Goal: Contribute content: Add original content to the website for others to see

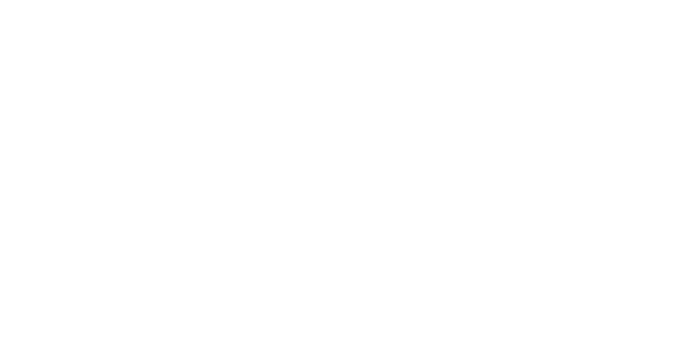
select select "*"
select select "**"
select select "****"
select select "*"
select select "**"
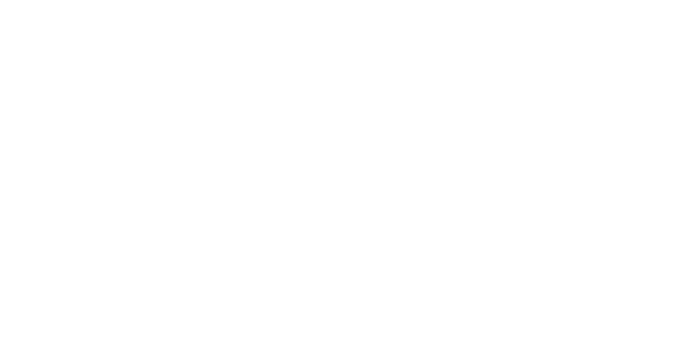
select select "****"
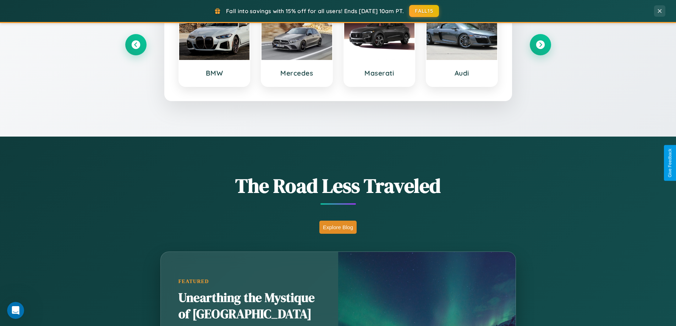
scroll to position [306, 0]
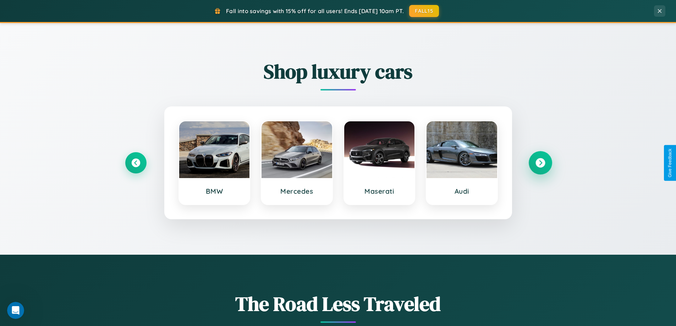
click at [540, 163] on icon at bounding box center [541, 163] width 10 height 10
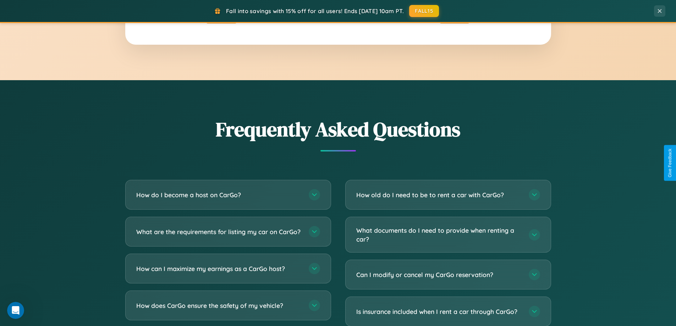
scroll to position [1375, 0]
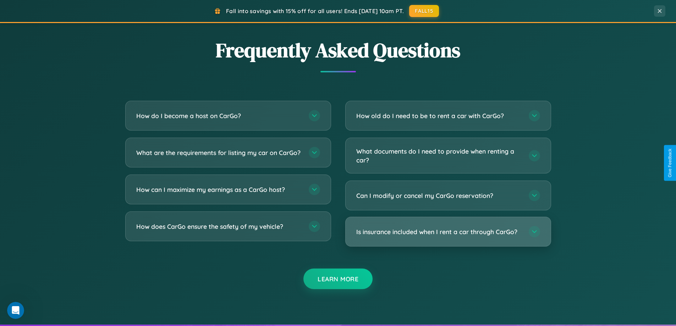
click at [448, 232] on h3 "Is insurance included when I rent a car through CarGo?" at bounding box center [439, 232] width 165 height 9
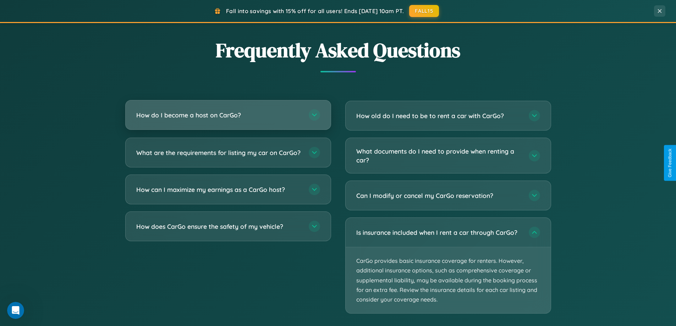
click at [228, 115] on h3 "How do I become a host on CarGo?" at bounding box center [218, 115] width 165 height 9
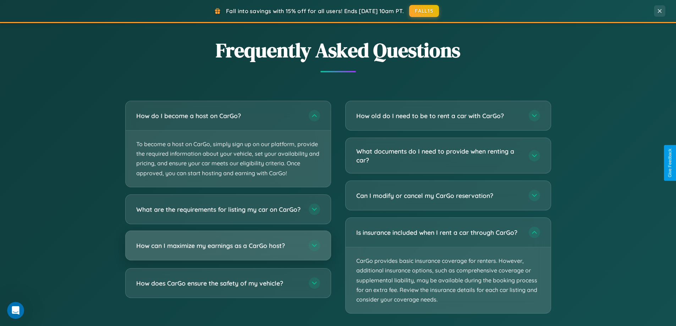
click at [228, 250] on h3 "How can I maximize my earnings as a CarGo host?" at bounding box center [218, 245] width 165 height 9
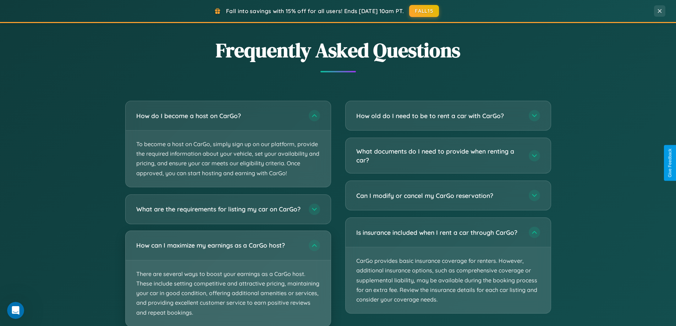
click at [228, 282] on p "There are several ways to boost your earnings as a CarGo host. These include se…" at bounding box center [228, 294] width 205 height 66
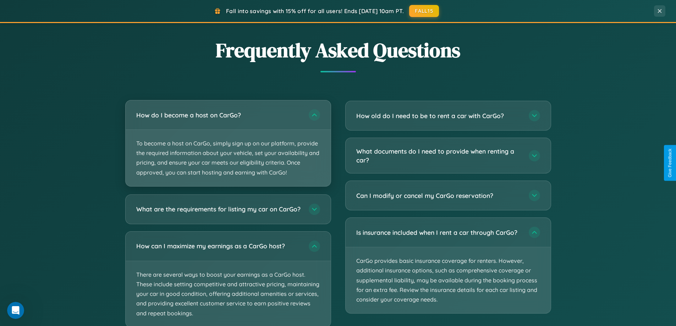
click at [228, 143] on p "To become a host on CarGo, simply sign up on our platform, provide the required…" at bounding box center [228, 158] width 205 height 56
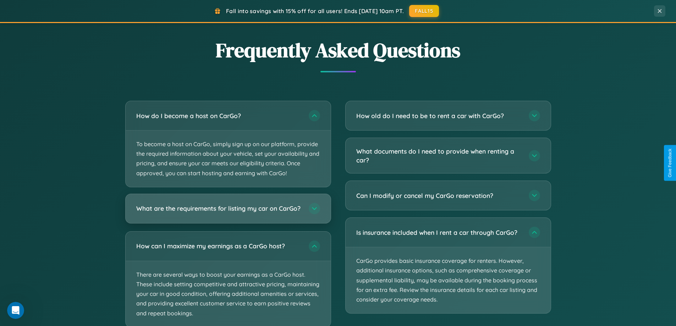
click at [228, 212] on h3 "What are the requirements for listing my car on CarGo?" at bounding box center [218, 208] width 165 height 9
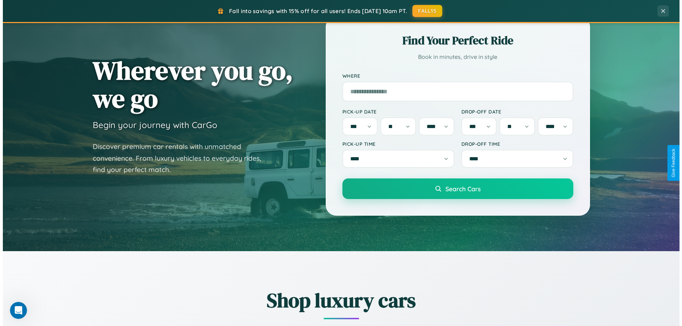
scroll to position [0, 0]
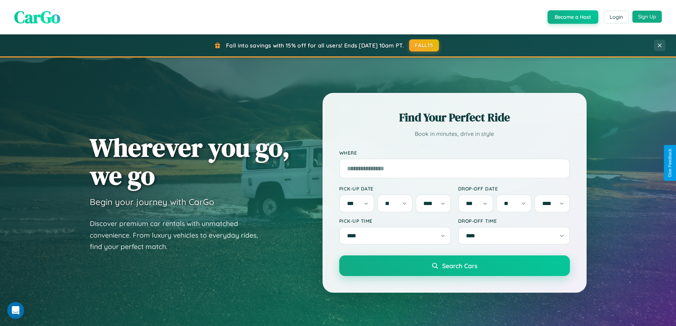
click at [647, 17] on button "Sign Up" at bounding box center [647, 17] width 29 height 12
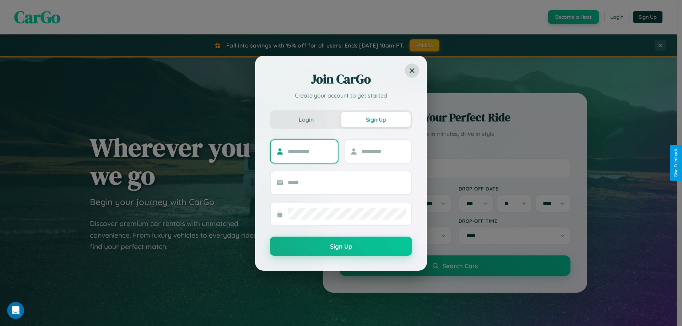
click at [310, 151] on input "text" at bounding box center [310, 151] width 44 height 11
type input "*********"
click at [383, 151] on input "text" at bounding box center [384, 151] width 44 height 11
type input "****"
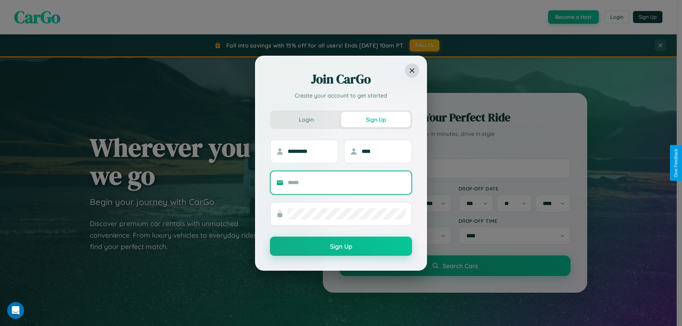
click at [347, 183] on input "text" at bounding box center [347, 182] width 118 height 11
type input "**********"
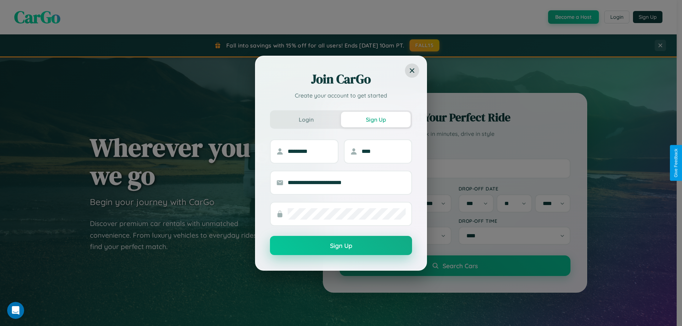
click at [341, 246] on button "Sign Up" at bounding box center [341, 245] width 142 height 19
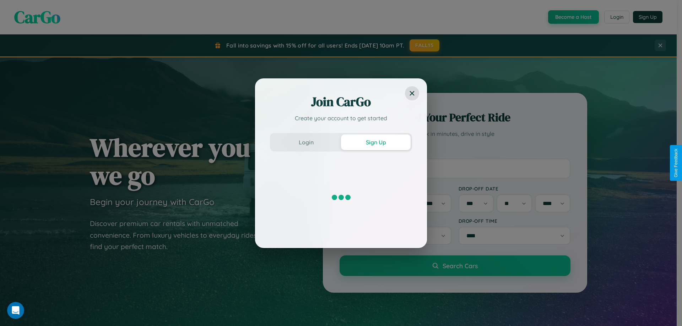
click at [572, 17] on div "Join CarGo Create your account to get started Login Sign Up" at bounding box center [341, 163] width 682 height 326
click at [376, 142] on button "Sign Up" at bounding box center [376, 143] width 70 height 16
click at [572, 17] on div "Join CarGo Create your account to get started Login Sign Up" at bounding box center [341, 163] width 682 height 326
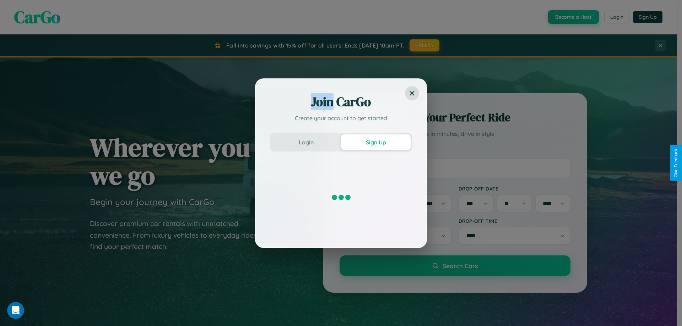
click at [376, 142] on button "Sign Up" at bounding box center [376, 143] width 70 height 16
click at [572, 17] on div "Join CarGo Create your account to get started Login Sign Up" at bounding box center [341, 163] width 682 height 326
click at [376, 142] on button "Sign Up" at bounding box center [376, 143] width 70 height 16
click at [572, 17] on div "Join CarGo Create your account to get started Login Sign Up" at bounding box center [341, 163] width 682 height 326
click at [376, 142] on button "Sign Up" at bounding box center [376, 143] width 70 height 16
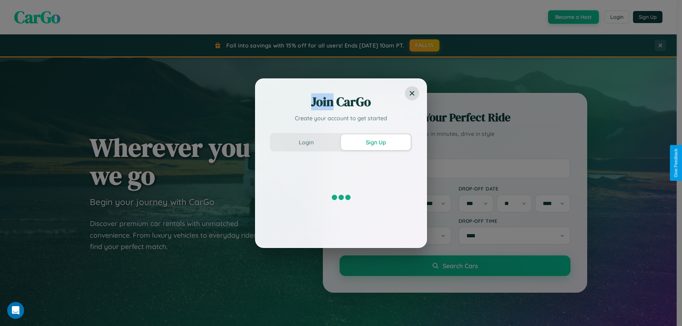
click at [572, 17] on div "Join CarGo Create your account to get started Login Sign Up" at bounding box center [341, 163] width 682 height 326
click at [376, 142] on button "Sign Up" at bounding box center [376, 143] width 70 height 16
click at [572, 17] on div "Join CarGo Create your account to get started Login Sign Up" at bounding box center [341, 163] width 682 height 326
click at [376, 142] on button "Sign Up" at bounding box center [376, 143] width 70 height 16
click at [572, 17] on div "Join CarGo Create your account to get started Login Sign Up" at bounding box center [341, 163] width 682 height 326
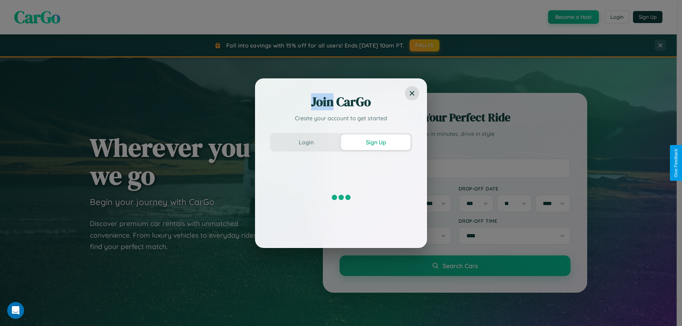
click at [376, 142] on button "Sign Up" at bounding box center [376, 143] width 70 height 16
click at [572, 17] on div "Join CarGo Create your account to get started Login Sign Up" at bounding box center [341, 163] width 682 height 326
click at [376, 142] on button "Sign Up" at bounding box center [376, 143] width 70 height 16
click at [572, 17] on div "Join CarGo Create your account to get started Login Sign Up" at bounding box center [341, 163] width 682 height 326
click at [376, 142] on button "Sign Up" at bounding box center [376, 143] width 70 height 16
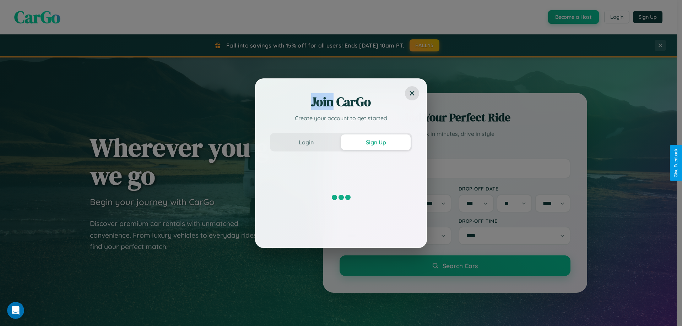
click at [572, 17] on div "Join CarGo Create your account to get started Login Sign Up" at bounding box center [341, 163] width 682 height 326
click at [376, 142] on button "Sign Up" at bounding box center [376, 143] width 70 height 16
click at [572, 17] on div "Join CarGo Create your account to get started Login Sign Up" at bounding box center [341, 163] width 682 height 326
click at [376, 142] on button "Sign Up" at bounding box center [376, 143] width 70 height 16
click at [572, 17] on div "Join CarGo Create your account to get started Login Sign Up" at bounding box center [341, 163] width 682 height 326
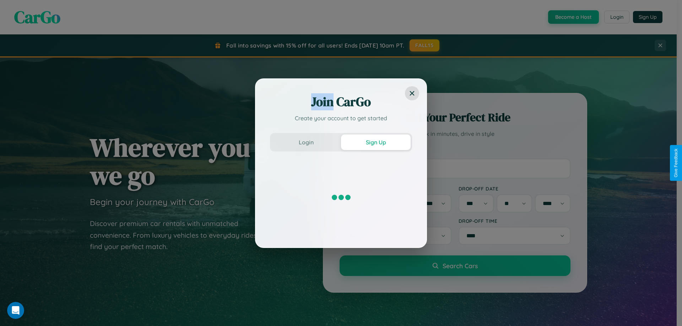
click at [376, 142] on button "Sign Up" at bounding box center [376, 143] width 70 height 16
click at [572, 17] on div "Join CarGo Create your account to get started Login Sign Up" at bounding box center [341, 163] width 682 height 326
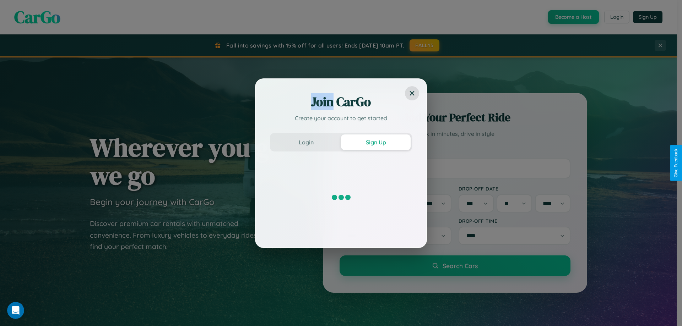
click at [572, 17] on div "Join CarGo Create your account to get started Login Sign Up" at bounding box center [341, 163] width 682 height 326
click at [376, 142] on button "Sign Up" at bounding box center [376, 143] width 70 height 16
click at [572, 17] on div "Join CarGo Create your account to get started Login Sign Up" at bounding box center [341, 163] width 682 height 326
click at [376, 142] on button "Sign Up" at bounding box center [376, 143] width 70 height 16
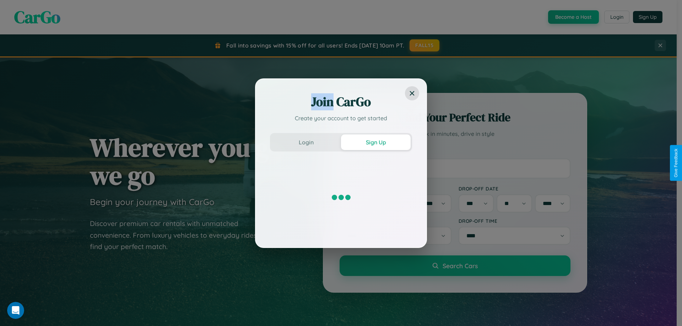
click at [572, 17] on div "Join CarGo Create your account to get started Login Sign Up" at bounding box center [341, 163] width 682 height 326
click at [376, 142] on button "Sign Up" at bounding box center [376, 143] width 70 height 16
click at [572, 17] on div "Join CarGo Create your account to get started Login Sign Up" at bounding box center [341, 163] width 682 height 326
click at [376, 142] on button "Sign Up" at bounding box center [376, 143] width 70 height 16
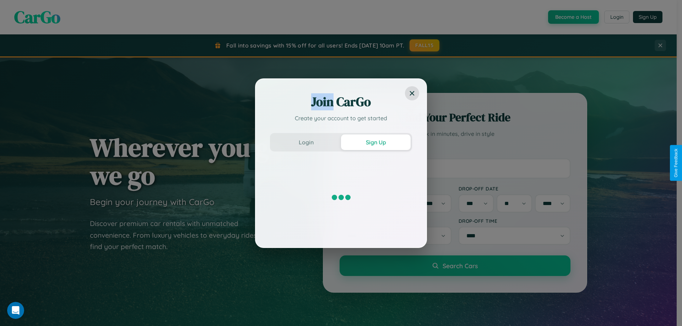
click at [572, 17] on div "Join CarGo Create your account to get started Login Sign Up" at bounding box center [341, 163] width 682 height 326
click at [376, 142] on button "Sign Up" at bounding box center [376, 143] width 70 height 16
click at [572, 17] on div "Join CarGo Create your account to get started Login Sign Up" at bounding box center [341, 163] width 682 height 326
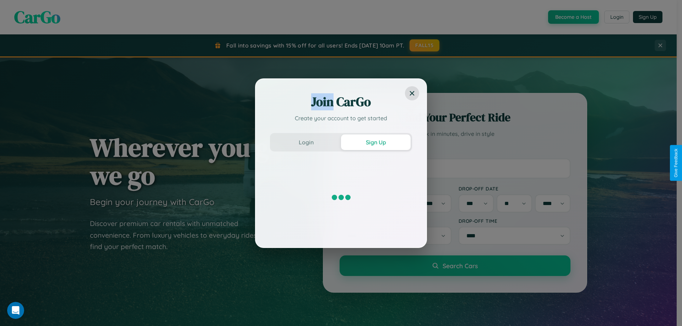
click at [376, 142] on button "Sign Up" at bounding box center [376, 143] width 70 height 16
click at [572, 17] on div "Join CarGo Create your account to get started Login Sign Up" at bounding box center [341, 163] width 682 height 326
click at [376, 142] on button "Sign Up" at bounding box center [376, 143] width 70 height 16
click at [572, 17] on div "Join CarGo Create your account to get started Login Sign Up" at bounding box center [341, 163] width 682 height 326
click at [376, 142] on button "Sign Up" at bounding box center [376, 143] width 70 height 16
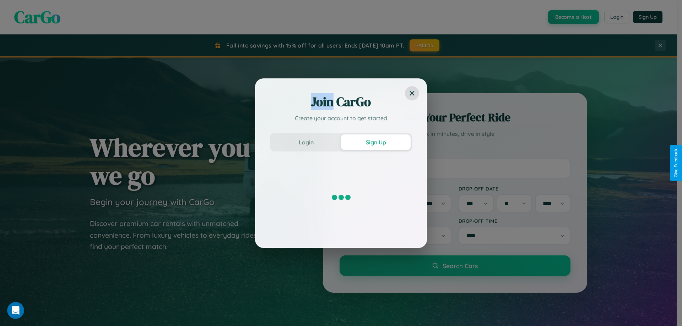
click at [572, 17] on div "Join CarGo Create your account to get started Login Sign Up" at bounding box center [341, 163] width 682 height 326
click at [376, 142] on button "Sign Up" at bounding box center [376, 143] width 70 height 16
click at [572, 17] on div "Join CarGo Create your account to get started Login Sign Up" at bounding box center [341, 163] width 682 height 326
click at [376, 142] on button "Sign Up" at bounding box center [376, 143] width 70 height 16
click at [572, 17] on div "Join CarGo Create your account to get started Login Sign Up" at bounding box center [341, 163] width 682 height 326
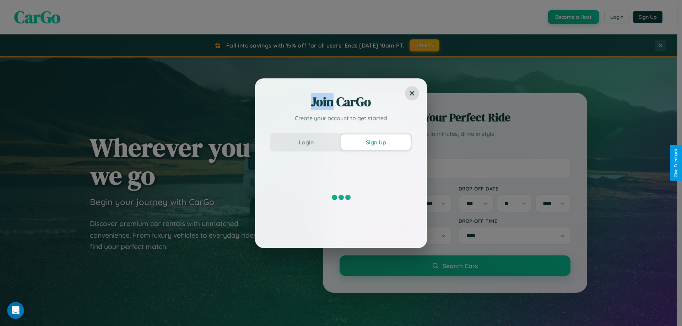
click at [376, 142] on button "Sign Up" at bounding box center [376, 143] width 70 height 16
click at [572, 17] on div "Join CarGo Create your account to get started Login Sign Up" at bounding box center [341, 163] width 682 height 326
click at [376, 142] on button "Sign Up" at bounding box center [376, 143] width 70 height 16
click at [572, 17] on div "Join CarGo Create your account to get started Login Sign Up" at bounding box center [341, 163] width 682 height 326
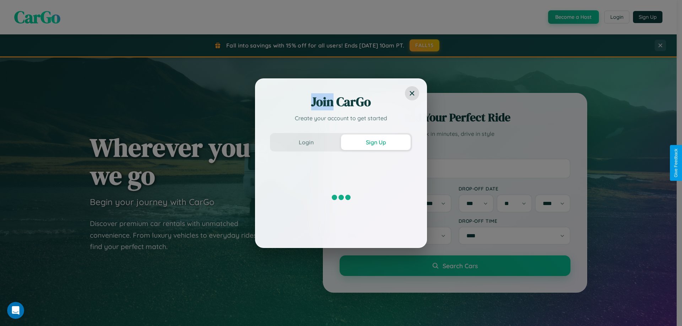
click at [376, 142] on button "Sign Up" at bounding box center [376, 143] width 70 height 16
click at [572, 17] on div "Join CarGo Create your account to get started Login Sign Up" at bounding box center [341, 163] width 682 height 326
click at [376, 142] on button "Sign Up" at bounding box center [376, 143] width 70 height 16
click at [572, 17] on div "Join CarGo Create your account to get started Login Sign Up" at bounding box center [341, 163] width 682 height 326
click at [376, 142] on button "Sign Up" at bounding box center [376, 143] width 70 height 16
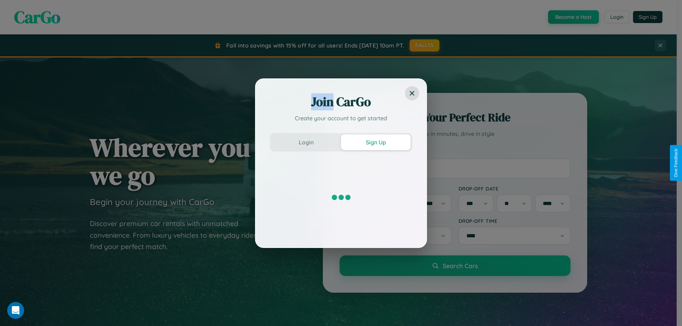
click at [572, 17] on div "Join CarGo Create your account to get started Login Sign Up" at bounding box center [341, 163] width 682 height 326
click at [376, 142] on button "Sign Up" at bounding box center [376, 143] width 70 height 16
click at [572, 17] on div "Join CarGo Create your account to get started Login Sign Up" at bounding box center [341, 163] width 682 height 326
click at [376, 142] on button "Sign Up" at bounding box center [376, 143] width 70 height 16
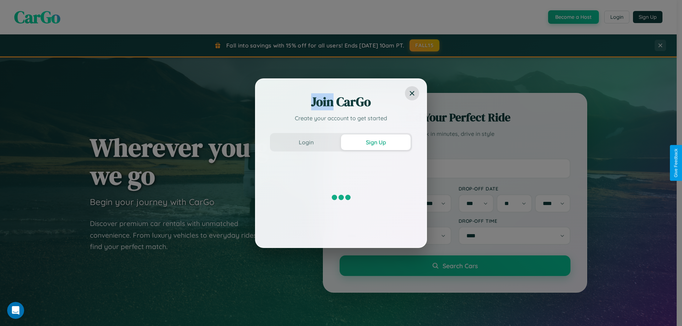
click at [572, 17] on div "Join CarGo Create your account to get started Login Sign Up" at bounding box center [341, 163] width 682 height 326
click at [376, 142] on button "Sign Up" at bounding box center [376, 143] width 70 height 16
click at [572, 17] on div "Join CarGo Create your account to get started Login Sign Up" at bounding box center [341, 163] width 682 height 326
click at [376, 142] on button "Sign Up" at bounding box center [376, 143] width 70 height 16
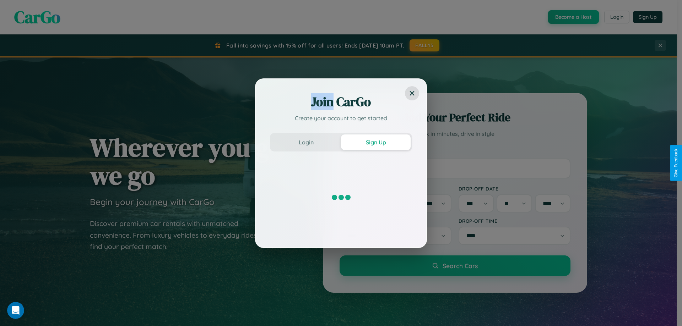
click at [572, 17] on div "Join CarGo Create your account to get started Login Sign Up" at bounding box center [341, 163] width 682 height 326
click at [376, 142] on button "Sign Up" at bounding box center [376, 143] width 70 height 16
click at [572, 17] on div "Join CarGo Create your account to get started Login Sign Up" at bounding box center [341, 163] width 682 height 326
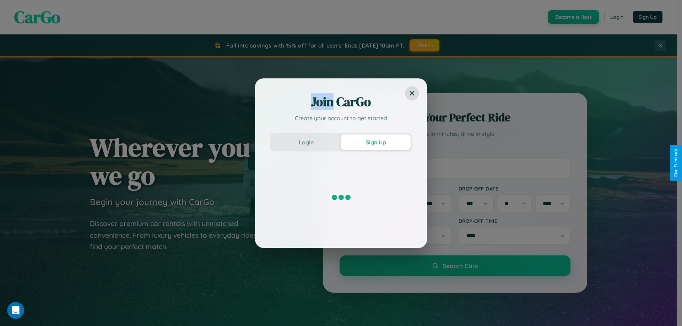
click at [376, 142] on button "Sign Up" at bounding box center [376, 143] width 70 height 16
click at [572, 17] on div "Join CarGo Create your account to get started Login Sign Up" at bounding box center [341, 163] width 682 height 326
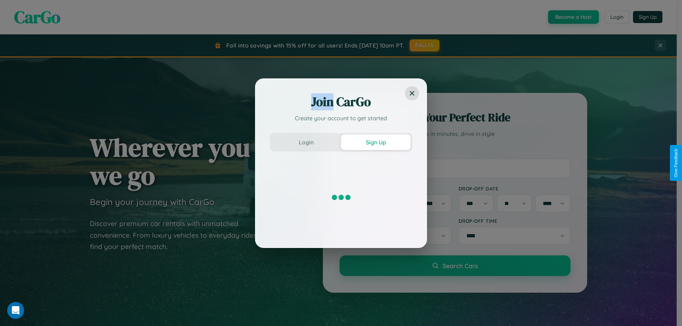
click at [572, 17] on div "Join CarGo Create your account to get started Login Sign Up" at bounding box center [341, 163] width 682 height 326
click at [376, 142] on button "Sign Up" at bounding box center [376, 143] width 70 height 16
click at [572, 17] on div "Join CarGo Create your account to get started Login Sign Up" at bounding box center [341, 163] width 682 height 326
click at [376, 142] on button "Sign Up" at bounding box center [376, 143] width 70 height 16
click at [572, 17] on div "Join CarGo Create your account to get started Login Sign Up" at bounding box center [341, 163] width 682 height 326
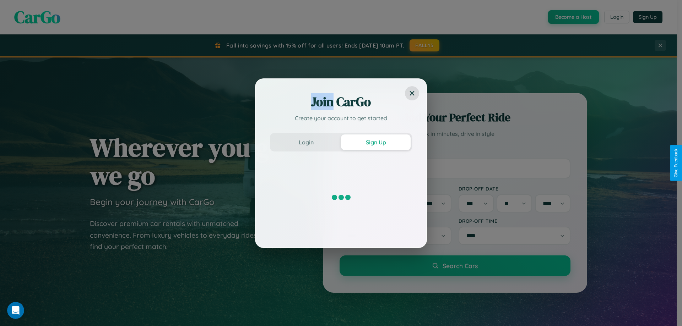
click at [376, 142] on button "Sign Up" at bounding box center [376, 143] width 70 height 16
click at [572, 17] on div "Join CarGo Create your account to get started Login Sign Up" at bounding box center [341, 163] width 682 height 326
click at [376, 142] on button "Sign Up" at bounding box center [376, 143] width 70 height 16
click at [572, 17] on div "Join CarGo Create your account to get started Login Sign Up" at bounding box center [341, 163] width 682 height 326
click at [376, 142] on button "Sign Up" at bounding box center [376, 143] width 70 height 16
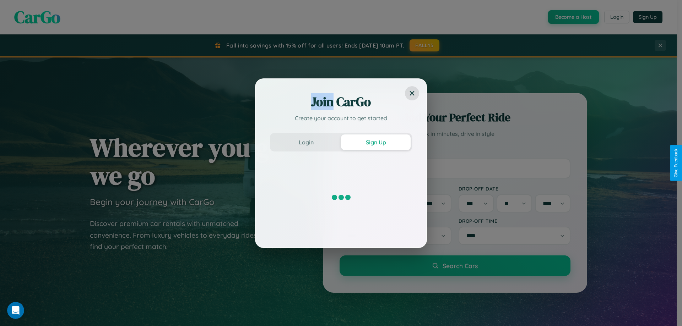
click at [572, 17] on div "Join CarGo Create your account to get started Login Sign Up" at bounding box center [341, 163] width 682 height 326
click at [376, 142] on button "Sign Up" at bounding box center [376, 143] width 70 height 16
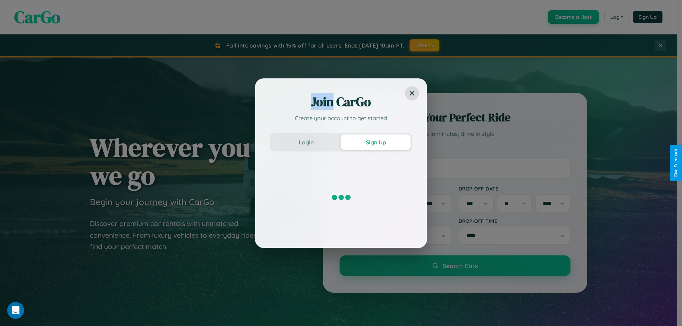
click at [572, 17] on div "Join CarGo Create your account to get started Login Sign Up" at bounding box center [341, 163] width 682 height 326
click at [376, 142] on button "Sign Up" at bounding box center [376, 143] width 70 height 16
click at [572, 17] on div "Join CarGo Create your account to get started Login Sign Up" at bounding box center [341, 163] width 682 height 326
click at [376, 142] on button "Sign Up" at bounding box center [376, 143] width 70 height 16
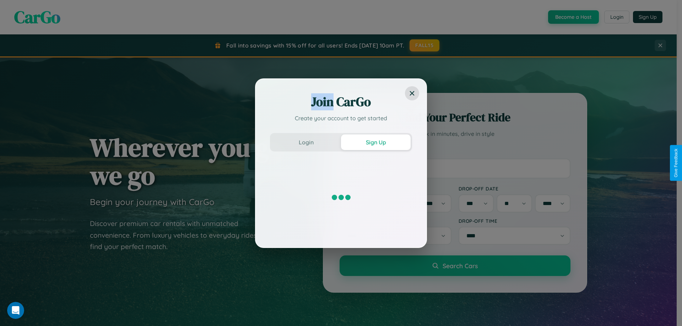
click at [572, 17] on div "Join CarGo Create your account to get started Login Sign Up" at bounding box center [341, 163] width 682 height 326
click at [376, 142] on button "Sign Up" at bounding box center [376, 143] width 70 height 16
click at [572, 17] on div "Join CarGo Create your account to get started Login Sign Up" at bounding box center [341, 163] width 682 height 326
click at [376, 142] on button "Sign Up" at bounding box center [376, 143] width 70 height 16
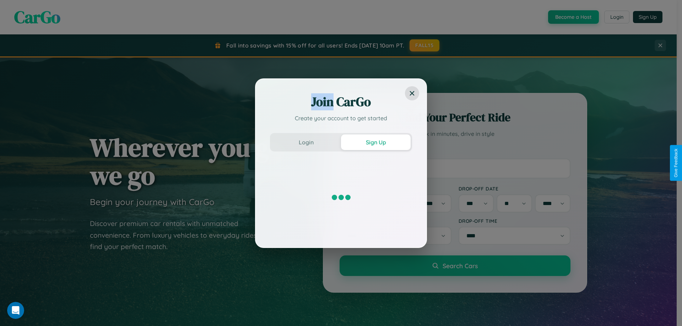
click at [572, 17] on div "Join CarGo Create your account to get started Login Sign Up" at bounding box center [341, 163] width 682 height 326
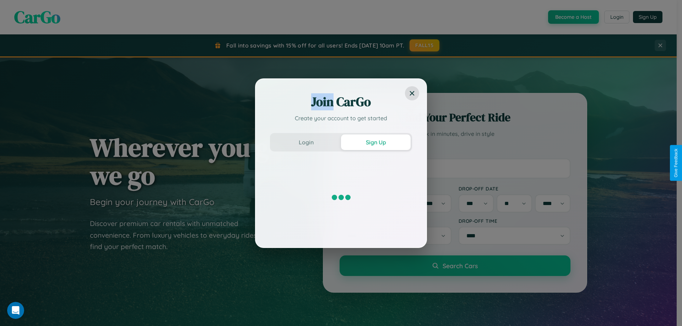
click at [376, 142] on button "Sign Up" at bounding box center [376, 143] width 70 height 16
click at [572, 17] on div "Join CarGo Create your account to get started Login Sign Up" at bounding box center [341, 163] width 682 height 326
click at [376, 142] on button "Sign Up" at bounding box center [376, 143] width 70 height 16
click at [572, 17] on div "Join CarGo Create your account to get started Login Sign Up" at bounding box center [341, 163] width 682 height 326
click at [376, 142] on button "Sign Up" at bounding box center [376, 143] width 70 height 16
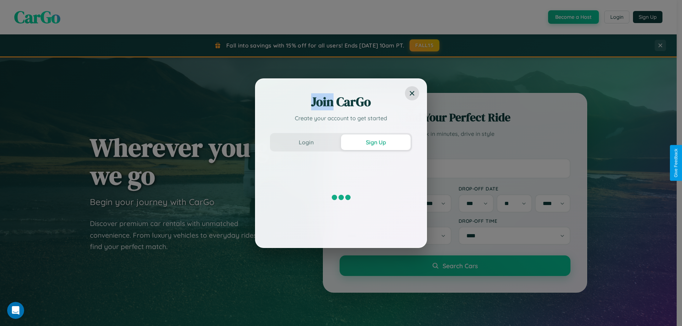
click at [572, 17] on div "Join CarGo Create your account to get started Login Sign Up" at bounding box center [341, 163] width 682 height 326
click at [376, 142] on button "Sign Up" at bounding box center [376, 143] width 70 height 16
click at [572, 17] on div "Join CarGo Create your account to get started Login Sign Up" at bounding box center [341, 163] width 682 height 326
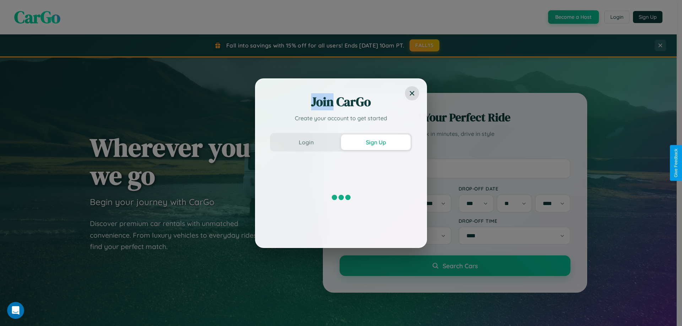
click at [572, 17] on div "Join CarGo Create your account to get started Login Sign Up" at bounding box center [341, 163] width 682 height 326
click at [376, 142] on button "Sign Up" at bounding box center [376, 143] width 70 height 16
click at [572, 17] on div "Join CarGo Create your account to get started Login Sign Up" at bounding box center [341, 163] width 682 height 326
click at [376, 142] on button "Sign Up" at bounding box center [376, 143] width 70 height 16
click at [572, 17] on div "Join CarGo Create your account to get started Login Sign Up" at bounding box center [341, 163] width 682 height 326
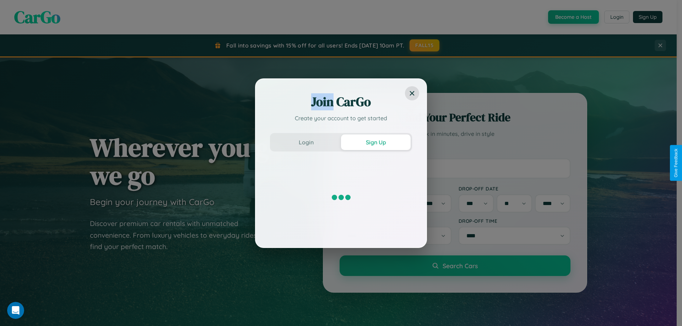
click at [376, 142] on button "Sign Up" at bounding box center [376, 143] width 70 height 16
click at [572, 17] on div "Join CarGo Create your account to get started Login Sign Up" at bounding box center [341, 163] width 682 height 326
click at [376, 142] on button "Sign Up" at bounding box center [376, 143] width 70 height 16
click at [572, 17] on div "Join CarGo Create your account to get started Login Sign Up" at bounding box center [341, 163] width 682 height 326
click at [376, 142] on button "Sign Up" at bounding box center [376, 143] width 70 height 16
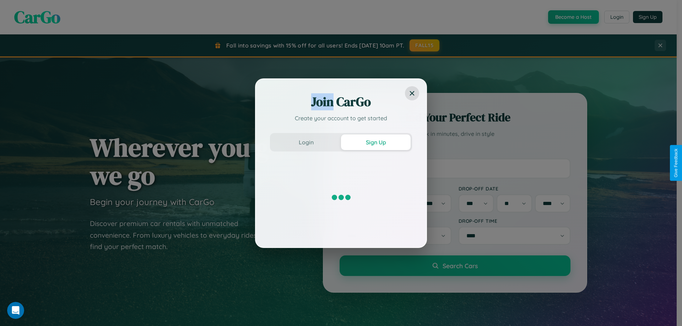
click at [572, 17] on div "Join CarGo Create your account to get started Login Sign Up" at bounding box center [341, 163] width 682 height 326
click at [376, 142] on button "Sign Up" at bounding box center [376, 143] width 70 height 16
click at [572, 17] on div "Join CarGo Create your account to get started Login Sign Up" at bounding box center [341, 163] width 682 height 326
click at [376, 142] on button "Sign Up" at bounding box center [376, 143] width 70 height 16
click at [572, 17] on div "Join CarGo Create your account to get started Login Sign Up" at bounding box center [341, 163] width 682 height 326
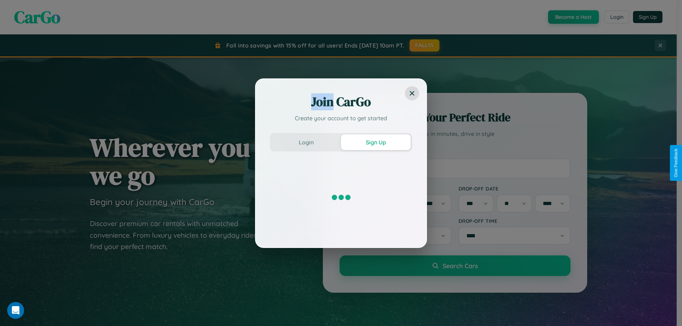
click at [572, 17] on div "Join CarGo Create your account to get started Login Sign Up" at bounding box center [341, 163] width 682 height 326
click at [376, 142] on button "Sign Up" at bounding box center [376, 143] width 70 height 16
click at [572, 17] on div "Join CarGo Create your account to get started Login Sign Up" at bounding box center [341, 163] width 682 height 326
click at [376, 142] on button "Sign Up" at bounding box center [376, 143] width 70 height 16
click at [572, 17] on div "Join CarGo Create your account to get started Login Sign Up" at bounding box center [341, 163] width 682 height 326
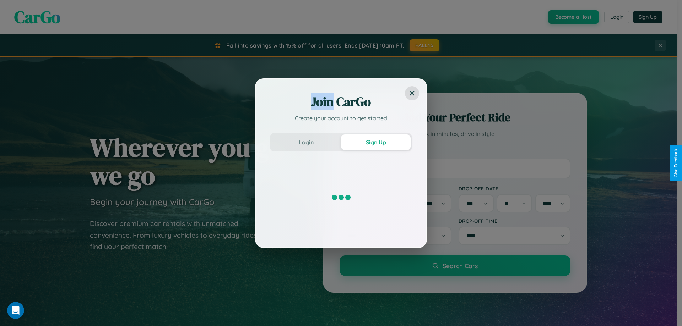
click at [376, 142] on button "Sign Up" at bounding box center [376, 143] width 70 height 16
click at [572, 17] on div "Join CarGo Create your account to get started Login Sign Up" at bounding box center [341, 163] width 682 height 326
click at [376, 142] on button "Sign Up" at bounding box center [376, 143] width 70 height 16
click at [572, 17] on div "Join CarGo Create your account to get started Login Sign Up" at bounding box center [341, 163] width 682 height 326
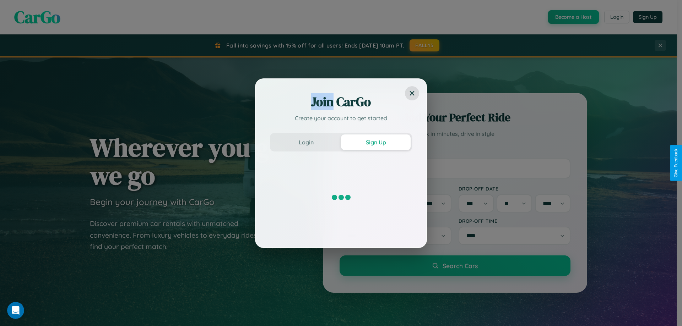
click at [572, 17] on div "Join CarGo Create your account to get started Login Sign Up" at bounding box center [341, 163] width 682 height 326
click at [376, 142] on button "Sign Up" at bounding box center [376, 143] width 70 height 16
click at [572, 17] on div "Join CarGo Create your account to get started Login Sign Up" at bounding box center [341, 163] width 682 height 326
click at [376, 142] on button "Sign Up" at bounding box center [376, 143] width 70 height 16
click at [572, 17] on div "Join CarGo Create your account to get started Login Sign Up" at bounding box center [341, 163] width 682 height 326
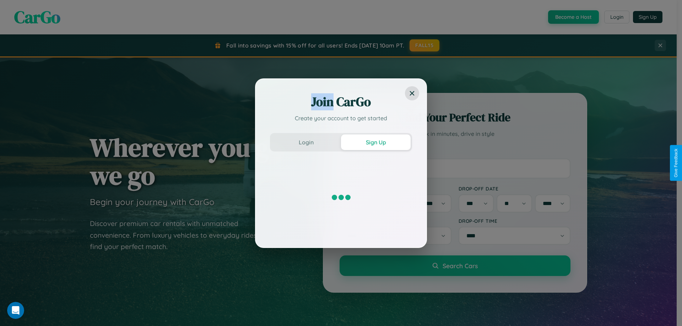
click at [376, 142] on button "Sign Up" at bounding box center [376, 143] width 70 height 16
click at [572, 17] on div "Join CarGo Create your account to get started Login Sign Up" at bounding box center [341, 163] width 682 height 326
click at [376, 142] on button "Sign Up" at bounding box center [376, 143] width 70 height 16
click at [572, 17] on div "Join CarGo Create your account to get started Login Sign Up" at bounding box center [341, 163] width 682 height 326
click at [376, 142] on button "Sign Up" at bounding box center [376, 143] width 70 height 16
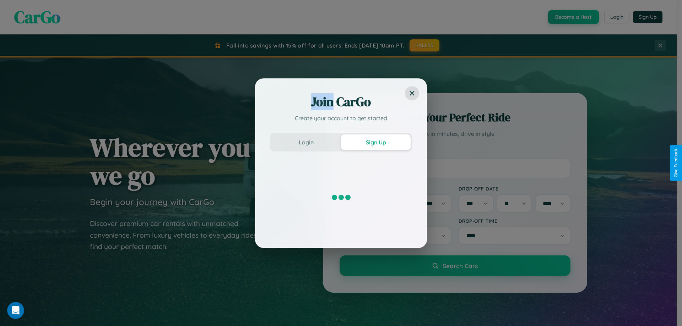
click at [572, 17] on div "Join CarGo Create your account to get started Login Sign Up" at bounding box center [341, 163] width 682 height 326
